Goal: Task Accomplishment & Management: Manage account settings

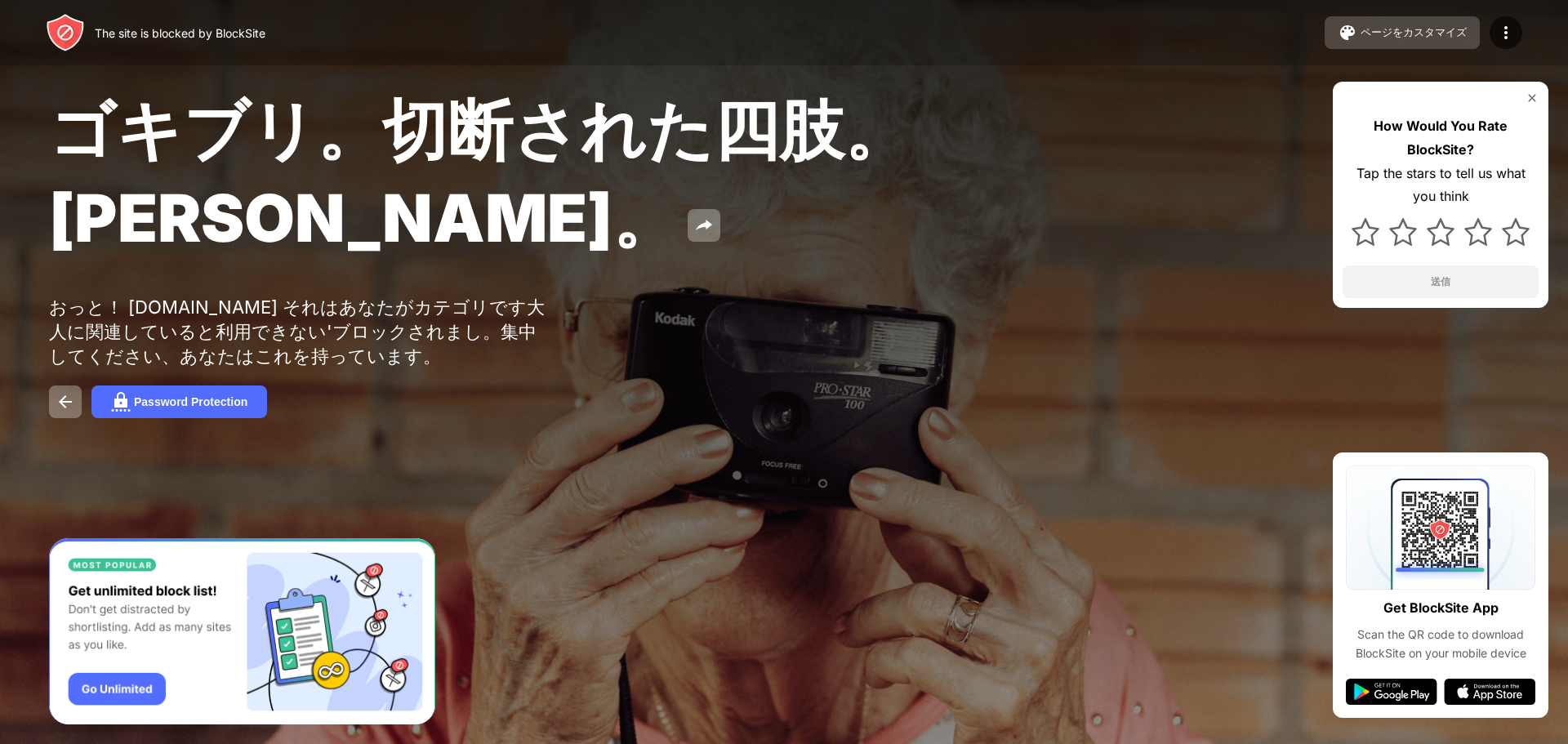
click at [1435, 38] on div "ページをカスタマイズ" at bounding box center [1414, 33] width 106 height 15
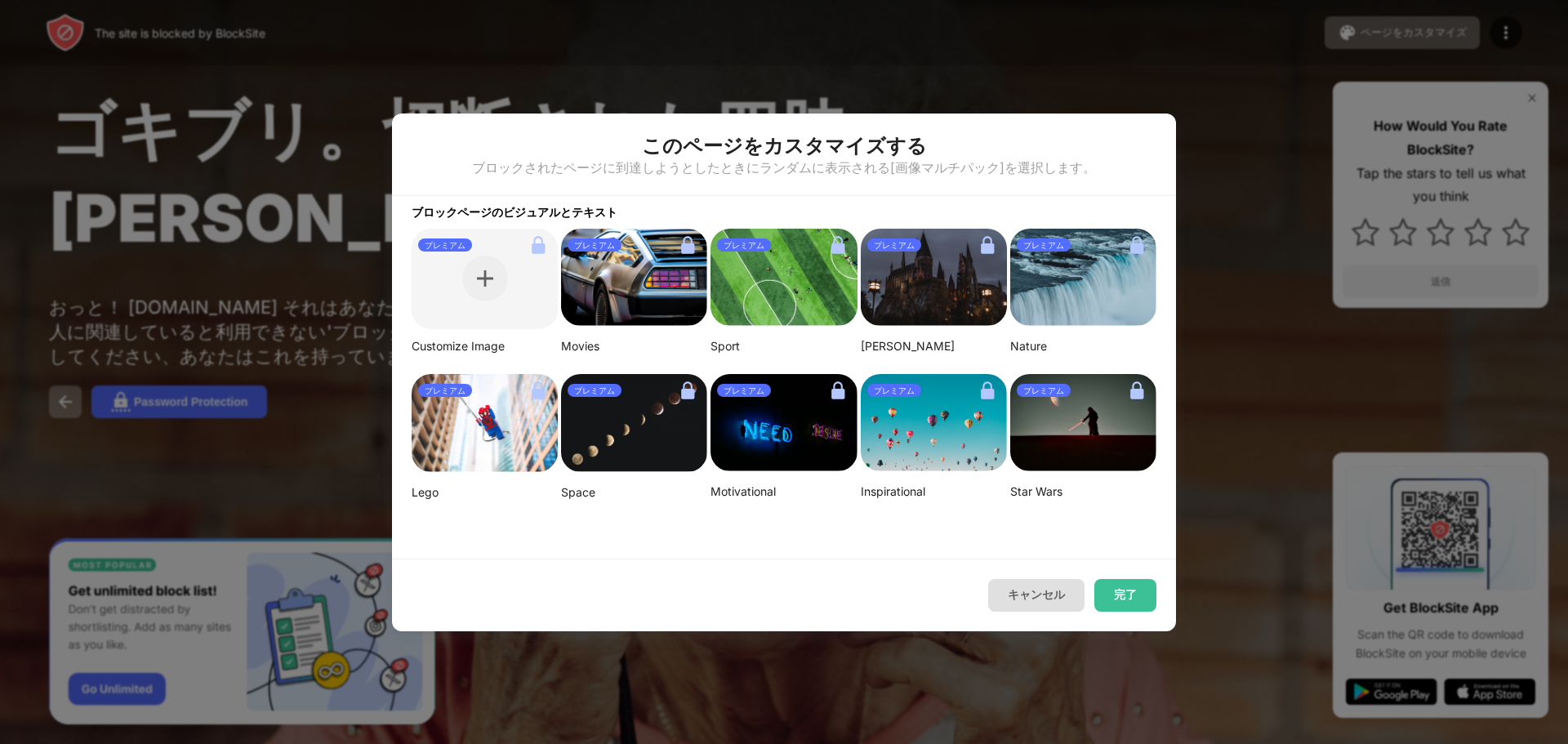
click at [1047, 582] on button "キャンセル" at bounding box center [1037, 595] width 97 height 33
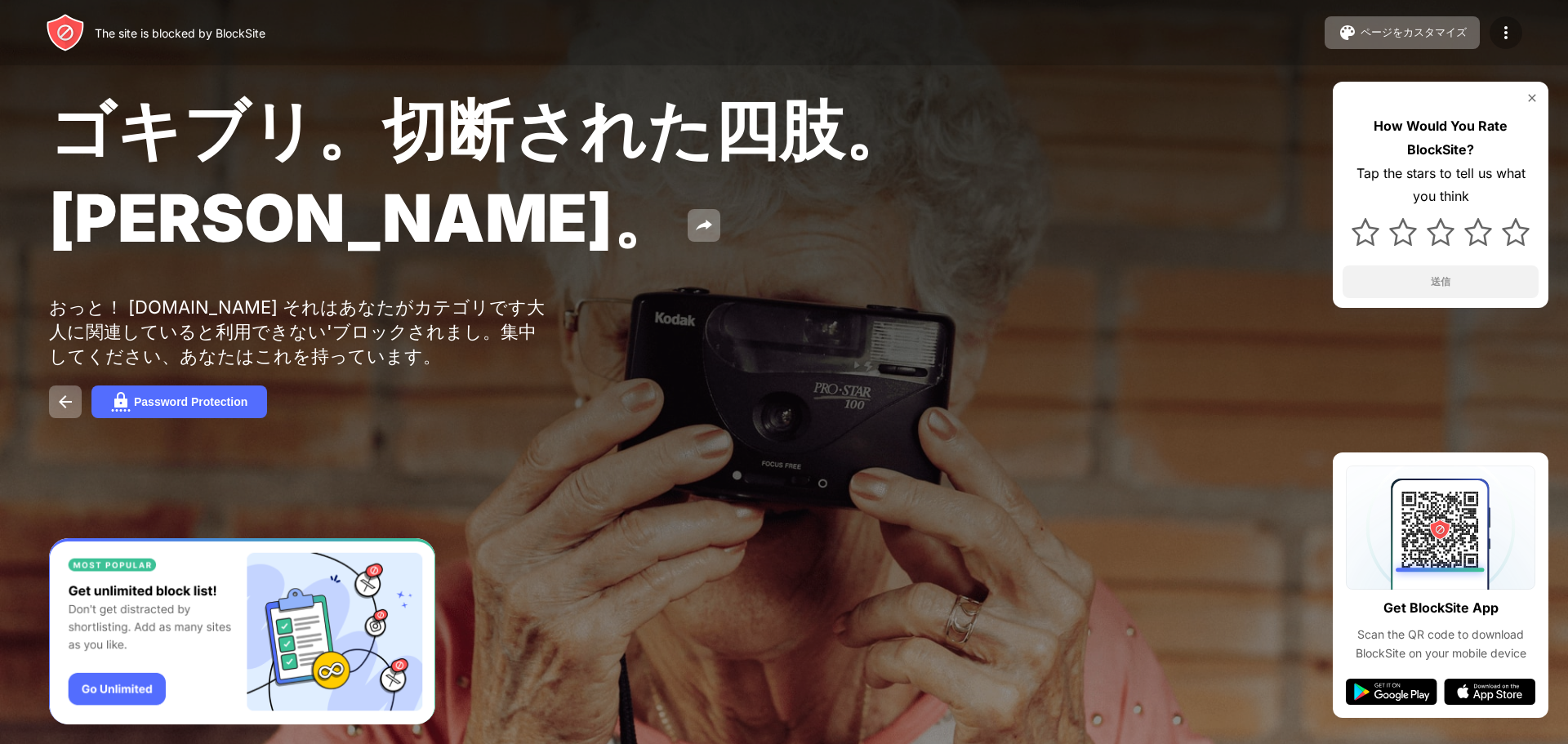
click at [1506, 24] on img at bounding box center [1505, 32] width 19 height 19
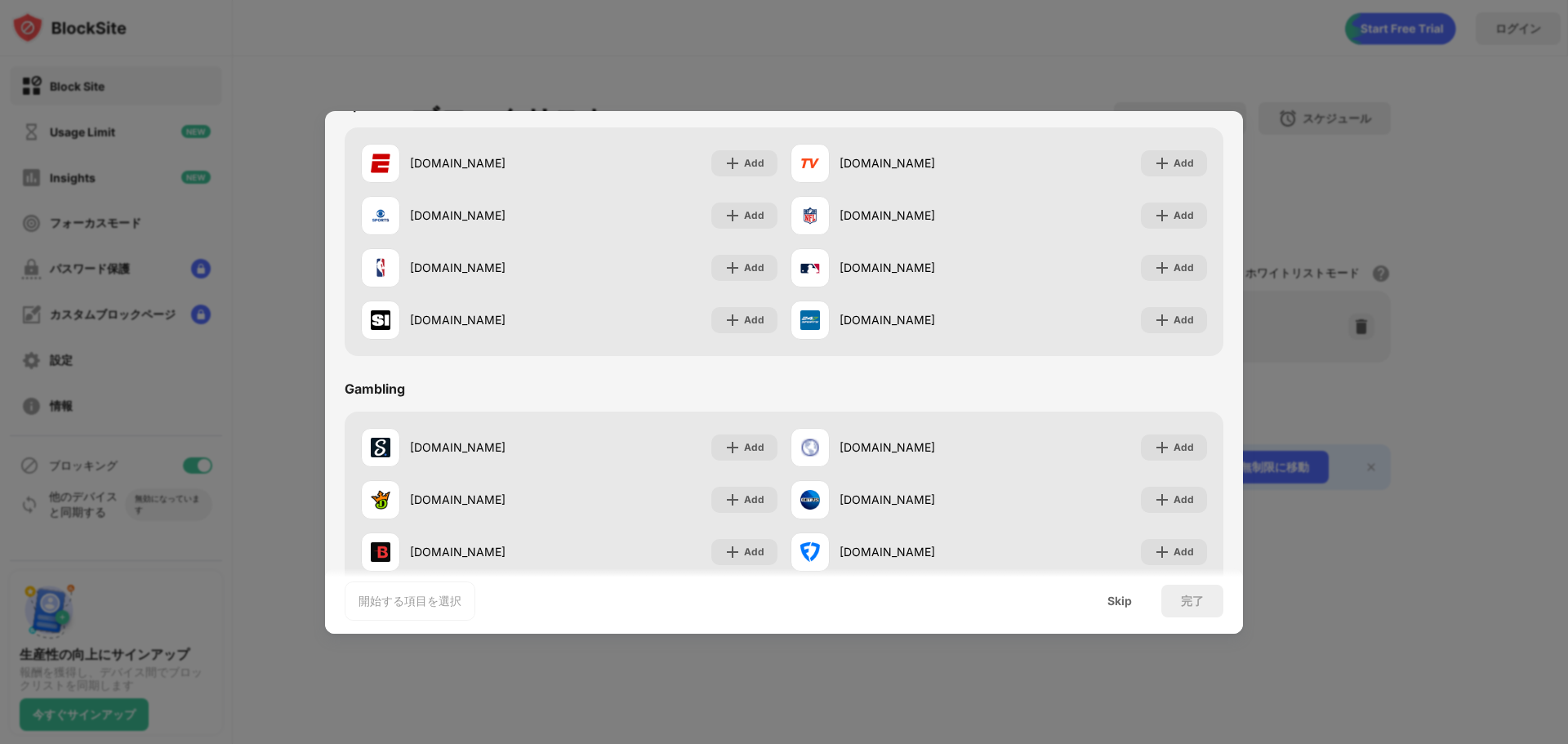
scroll to position [1711, 0]
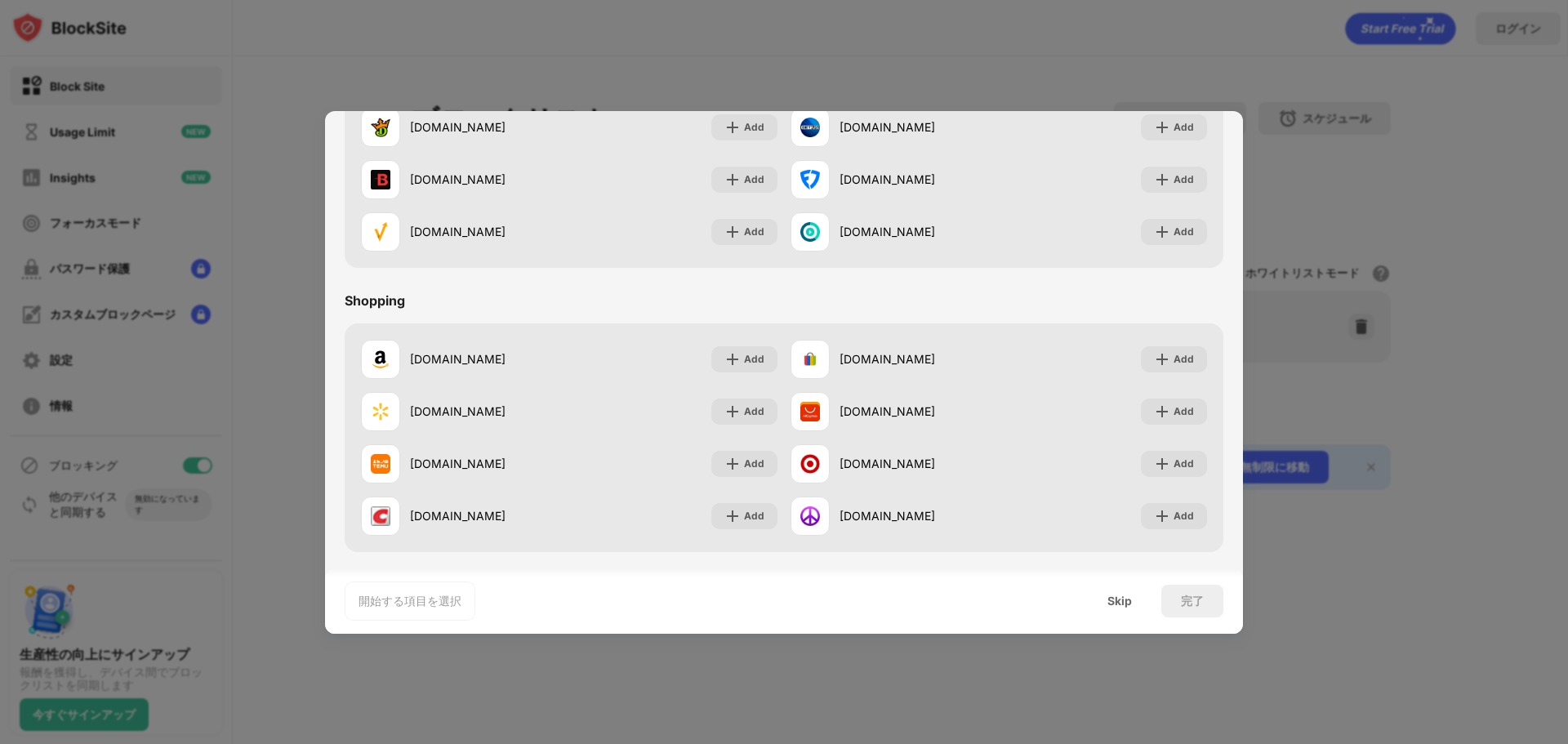
drag, startPoint x: 652, startPoint y: 463, endPoint x: 634, endPoint y: 611, distance: 149.1
click at [634, 611] on div "開始する項目を選択 Skip 完了" at bounding box center [784, 601] width 918 height 66
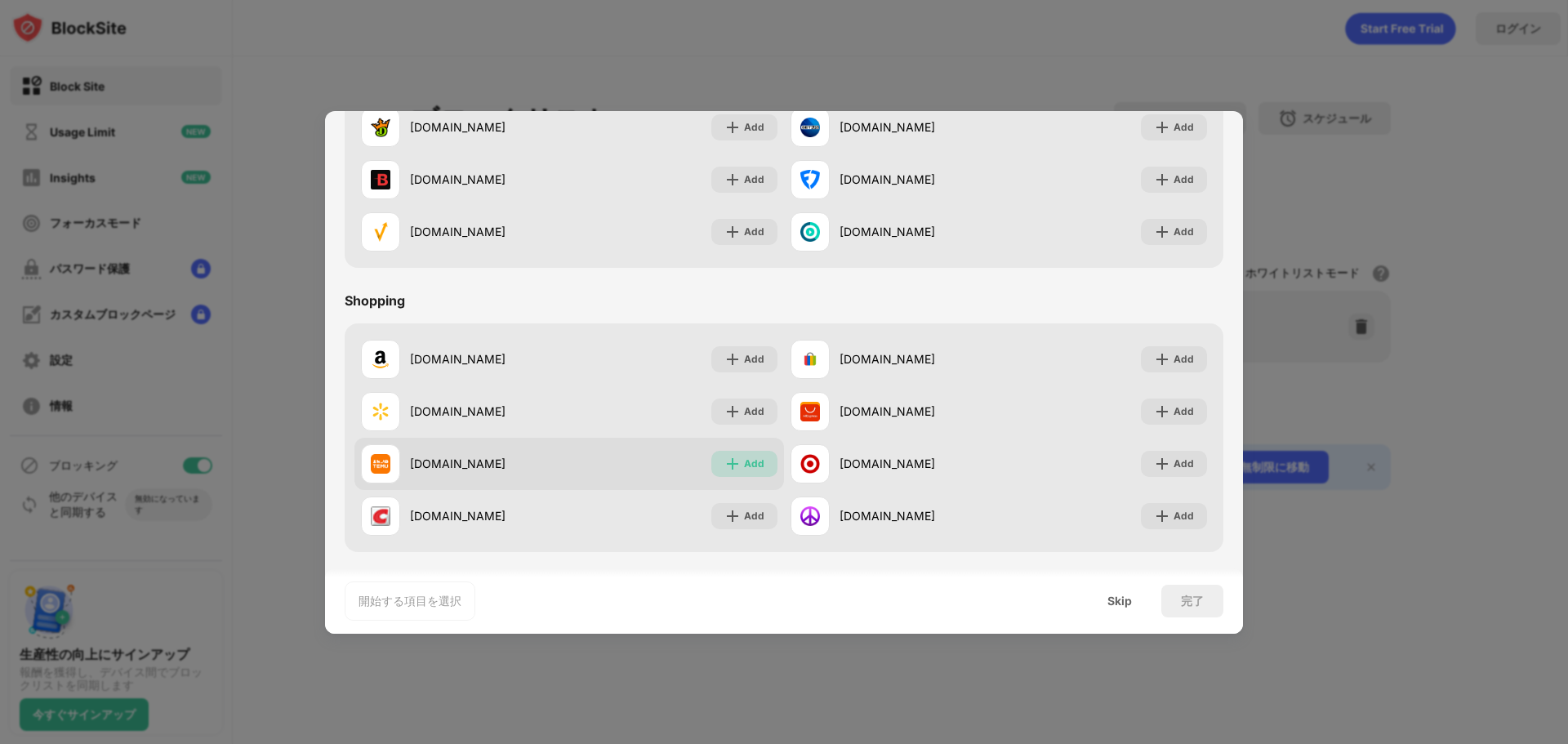
click at [726, 463] on img at bounding box center [732, 464] width 16 height 16
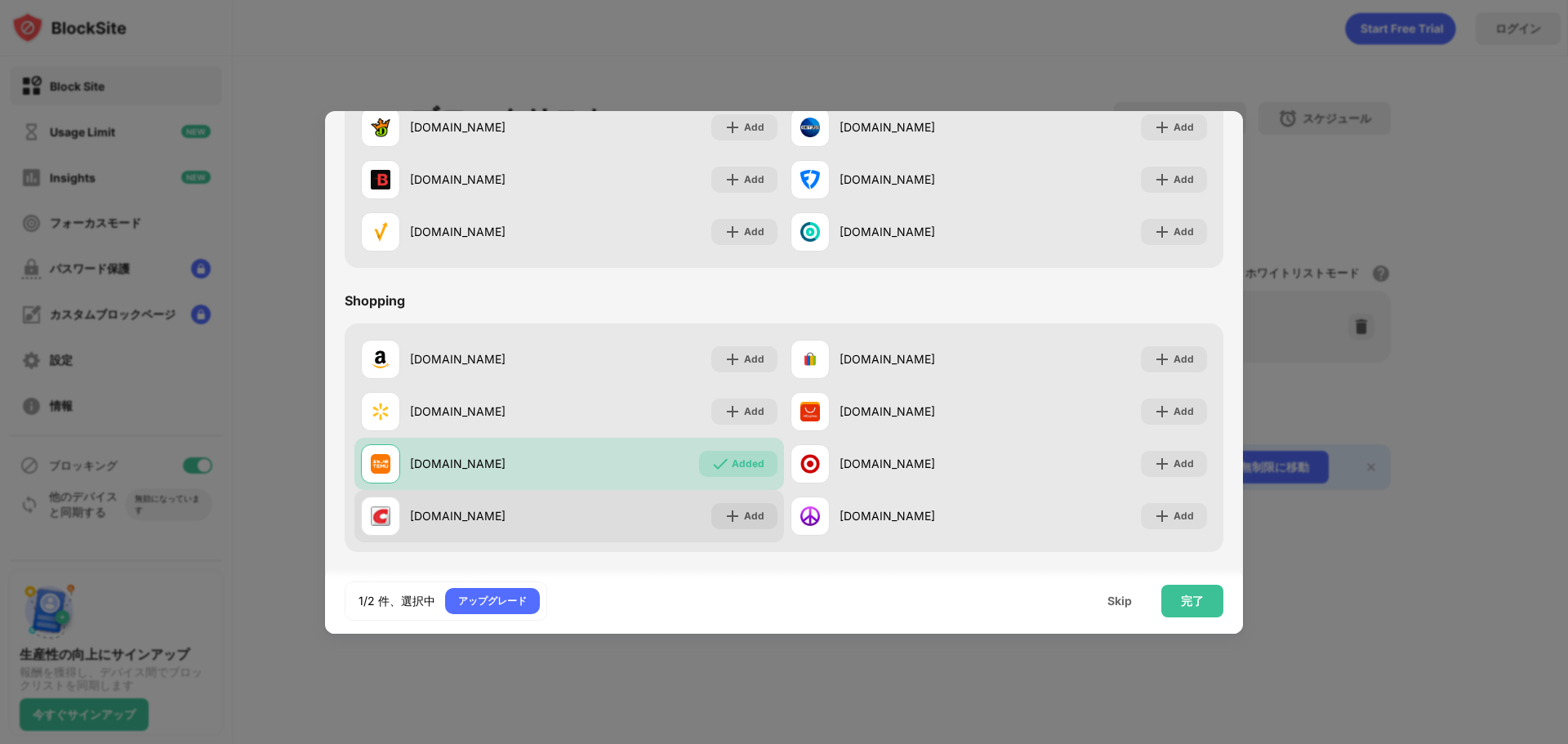
click at [705, 522] on div "[DOMAIN_NAME] Add" at bounding box center [569, 516] width 429 height 52
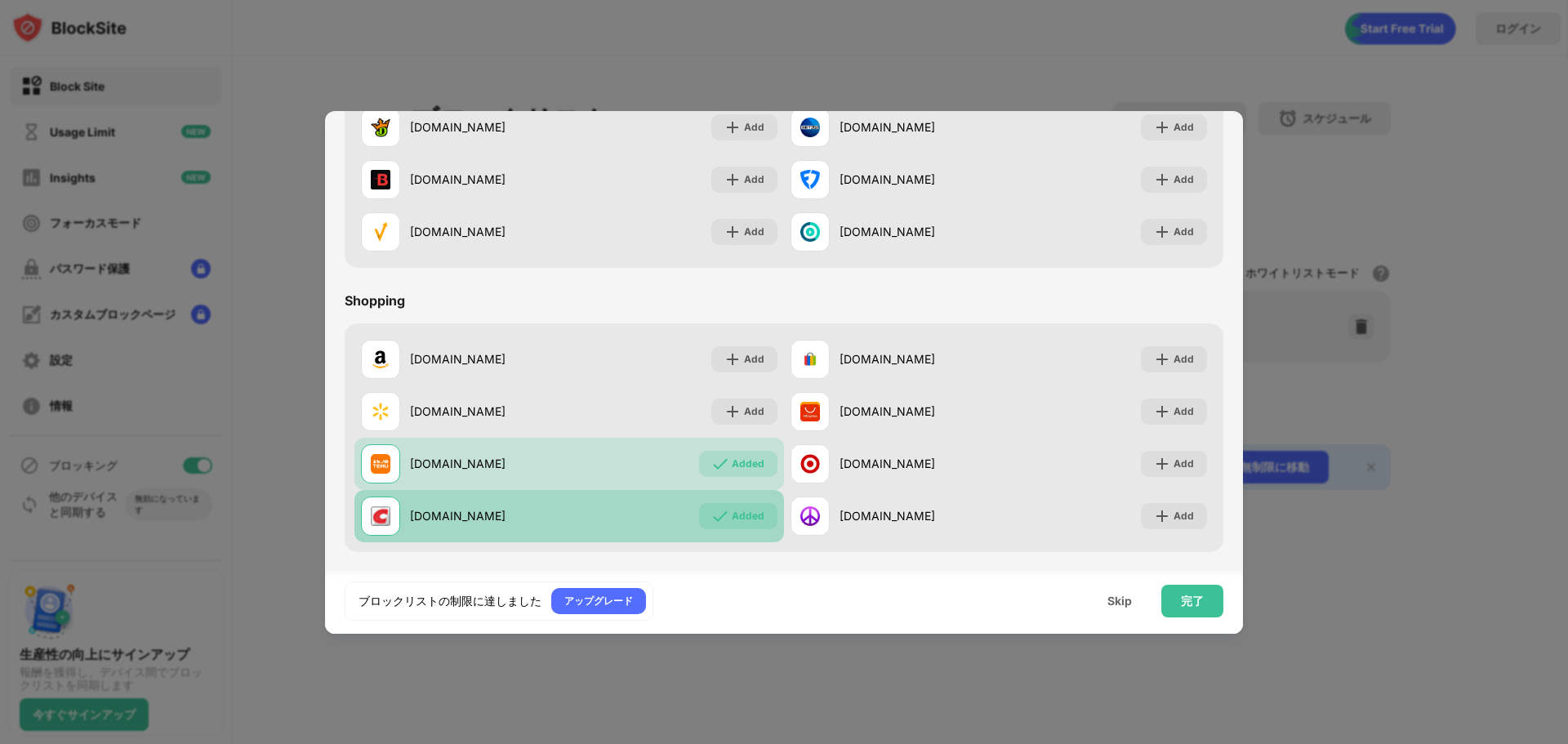
click at [712, 520] on img at bounding box center [721, 516] width 16 height 16
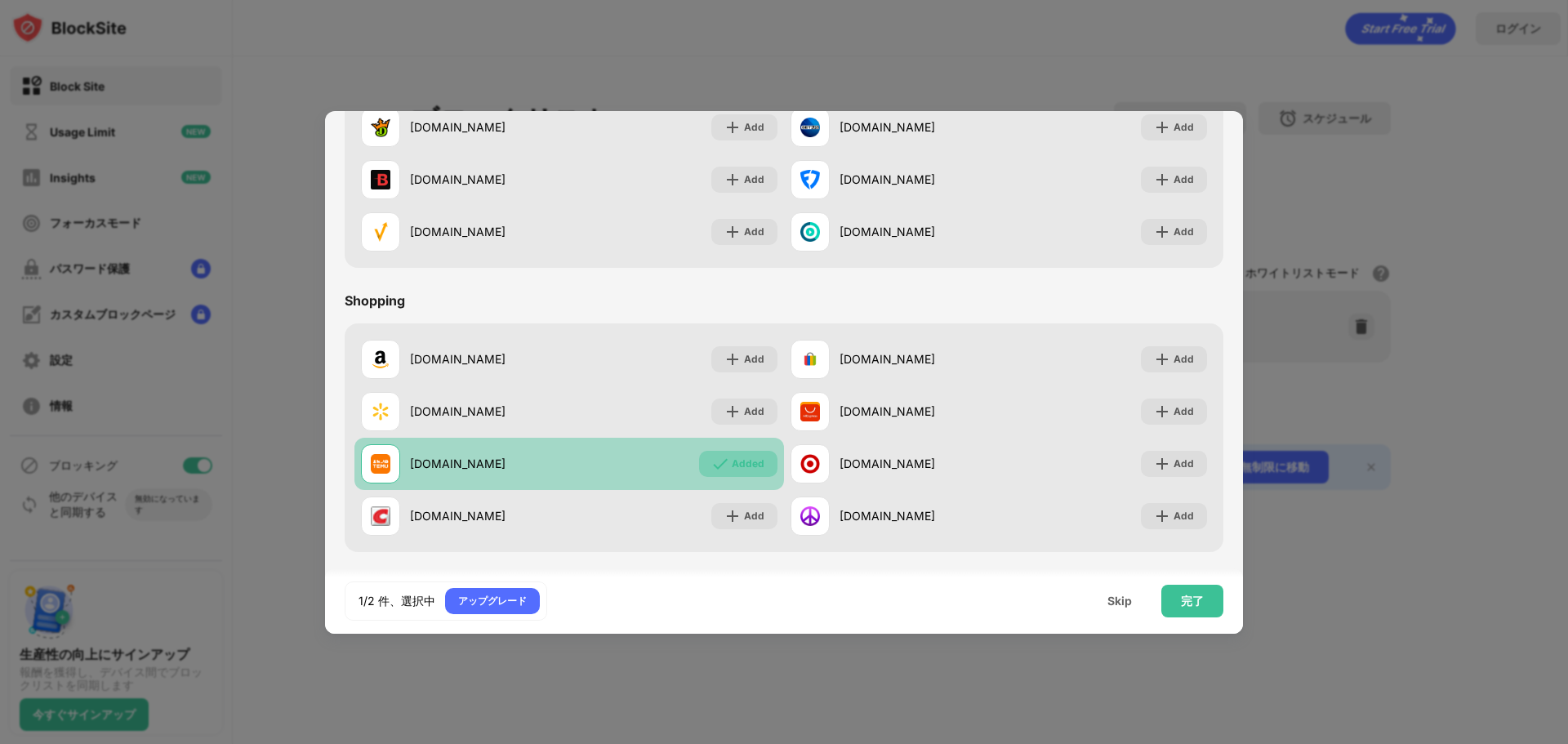
click at [731, 459] on div "Added" at bounding box center [748, 464] width 33 height 16
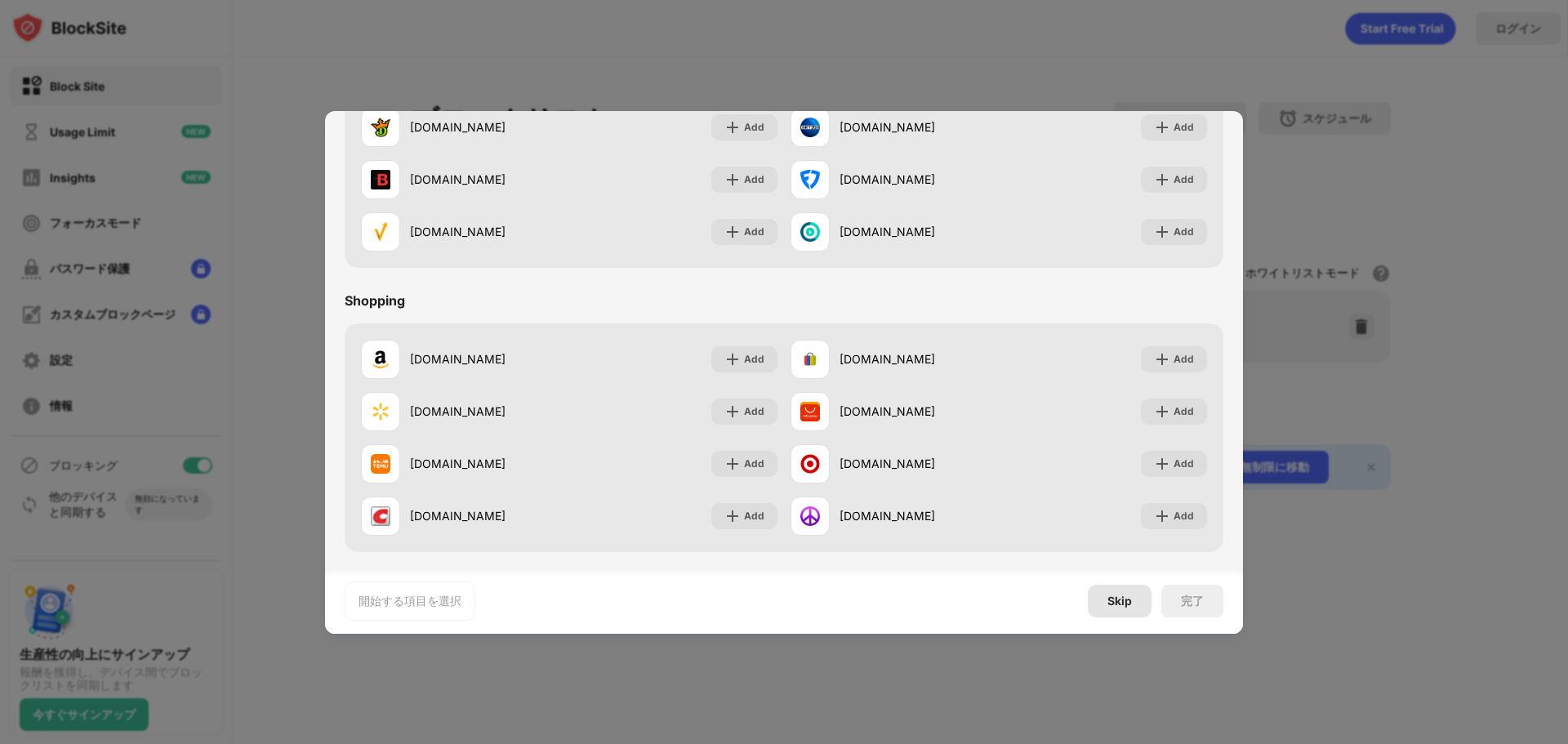
click at [1121, 603] on div "Skip" at bounding box center [1120, 601] width 25 height 13
